Goal: Find specific page/section: Find specific page/section

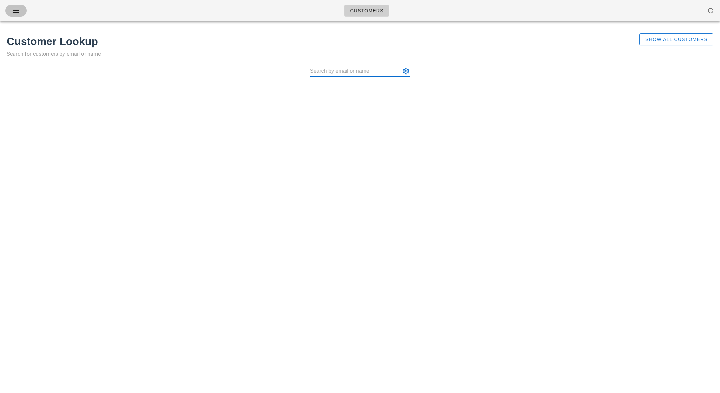
click at [14, 12] on icon "button" at bounding box center [16, 11] width 8 height 8
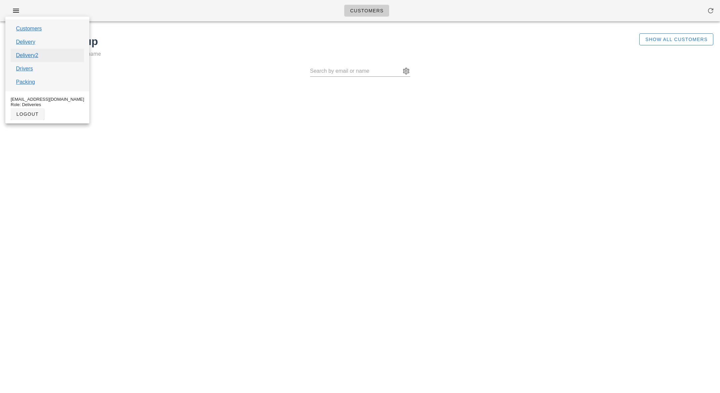
click at [26, 56] on link "Delivery2" at bounding box center [27, 55] width 22 height 8
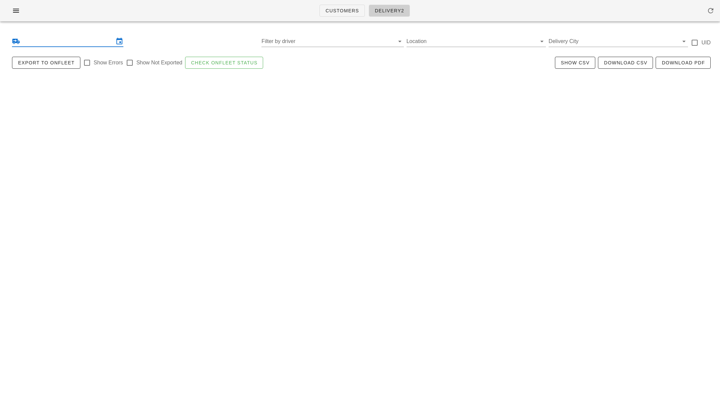
click at [52, 42] on input "text" at bounding box center [67, 41] width 93 height 11
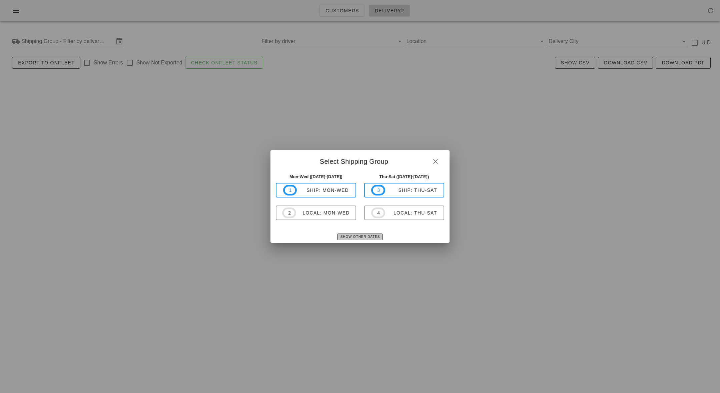
click at [354, 236] on span "Show Other Dates" at bounding box center [360, 237] width 40 height 4
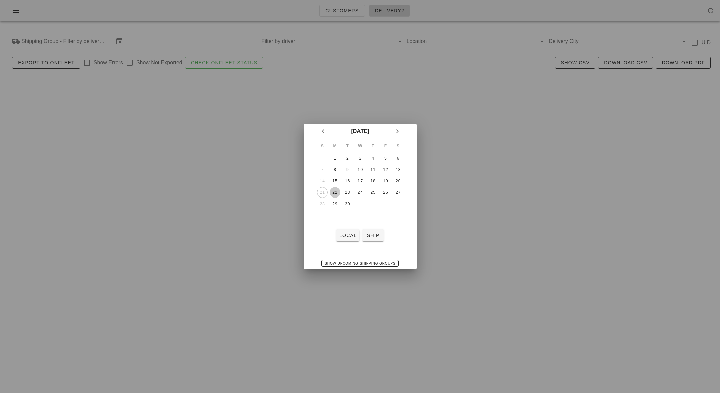
click at [335, 191] on div "22" at bounding box center [334, 192] width 11 height 5
click at [349, 236] on span "local" at bounding box center [348, 234] width 18 height 5
